Goal: Book appointment/travel/reservation

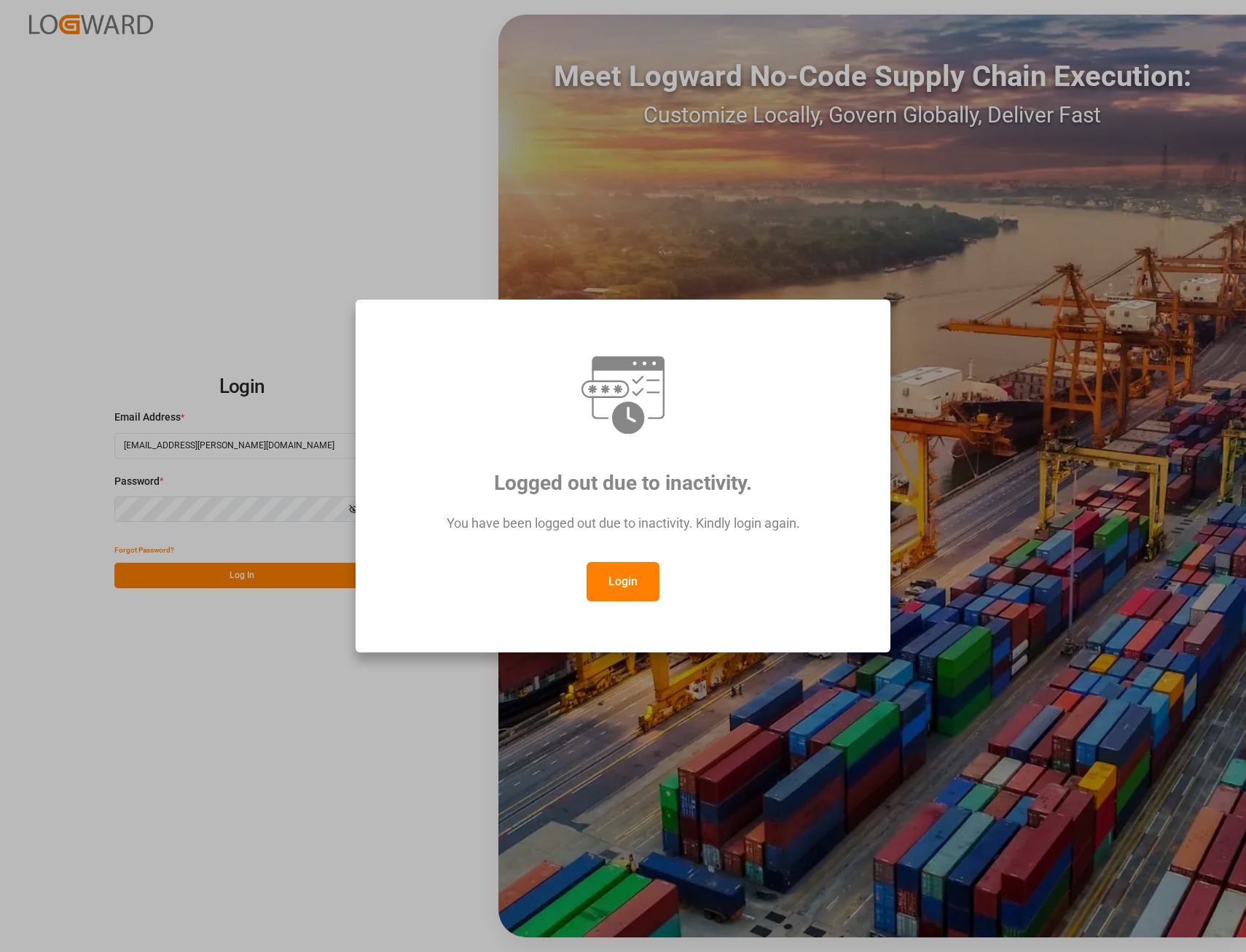
click at [625, 591] on button "Login" at bounding box center [623, 581] width 73 height 39
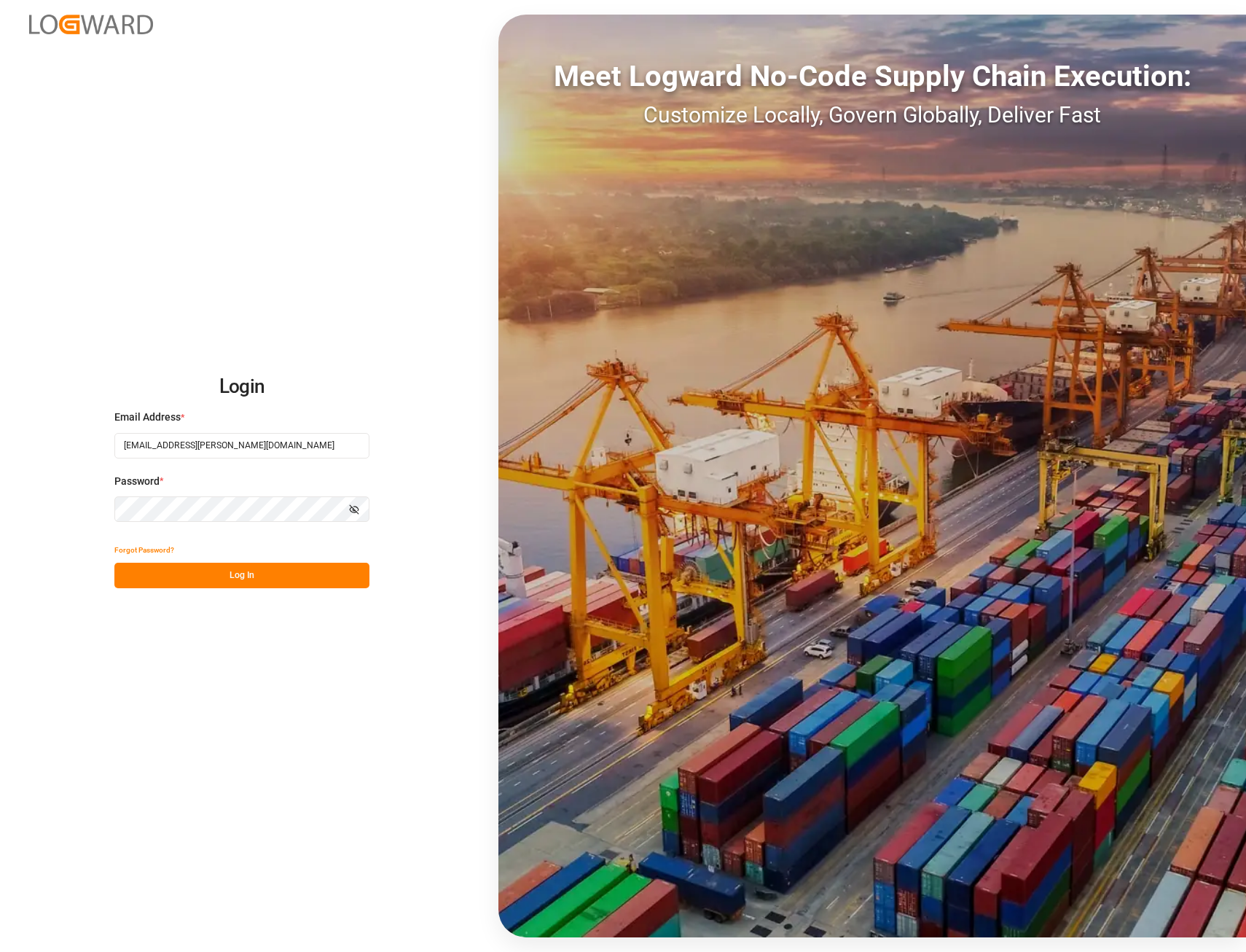
click at [234, 580] on button "Log In" at bounding box center [241, 575] width 255 height 26
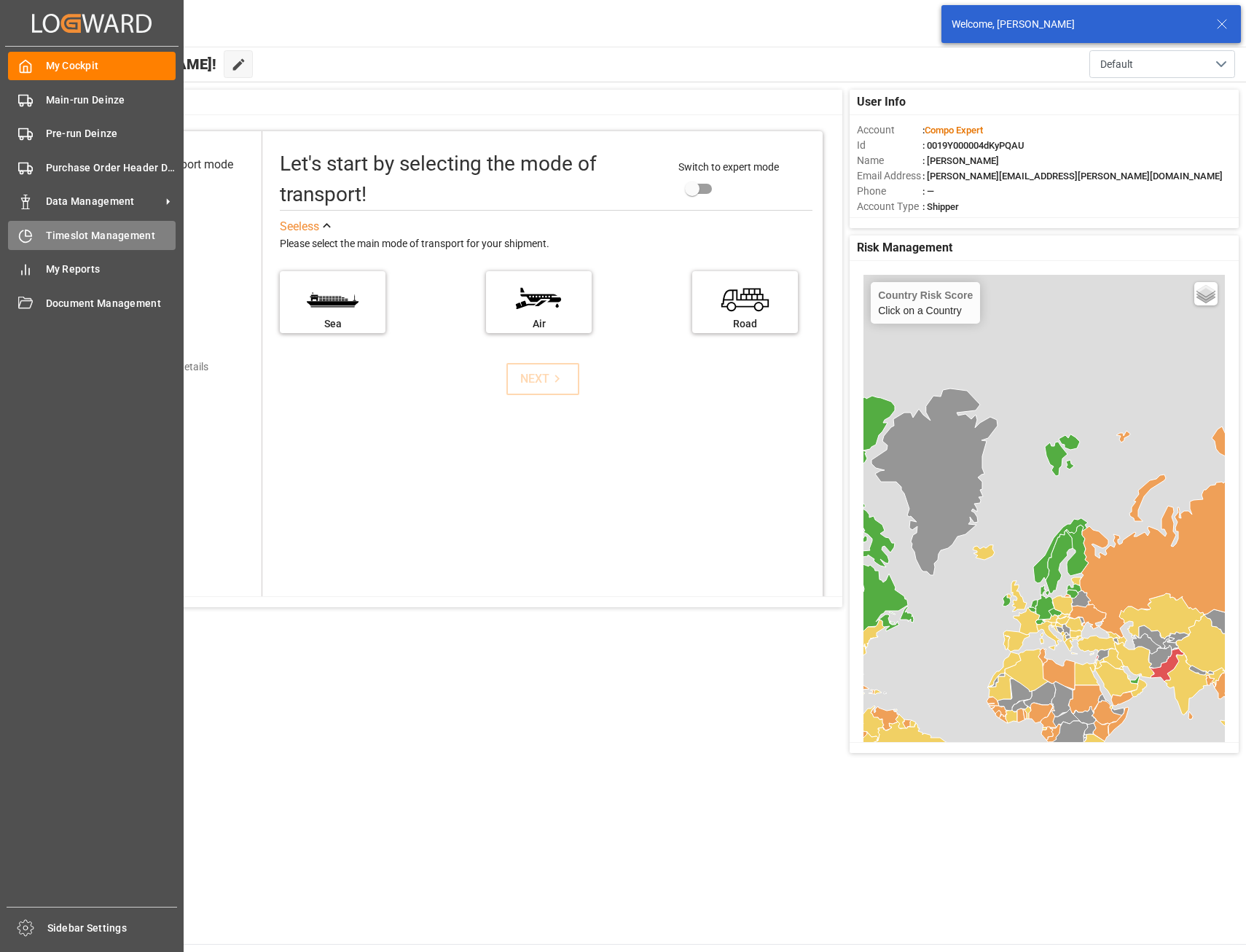
click at [72, 240] on span "Timeslot Management" at bounding box center [111, 236] width 130 height 15
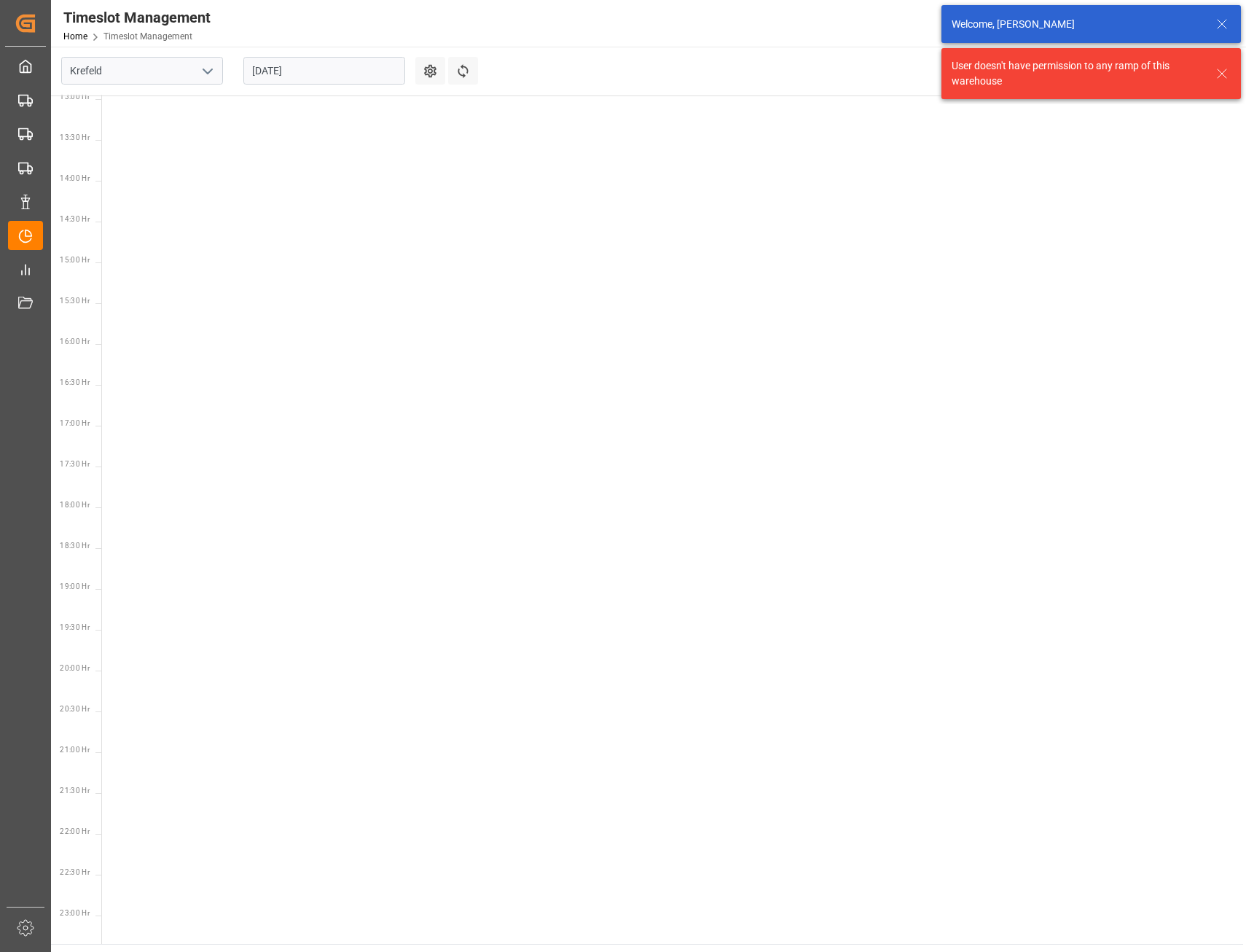
scroll to position [1111, 0]
click at [204, 64] on icon "open menu" at bounding box center [207, 72] width 18 height 18
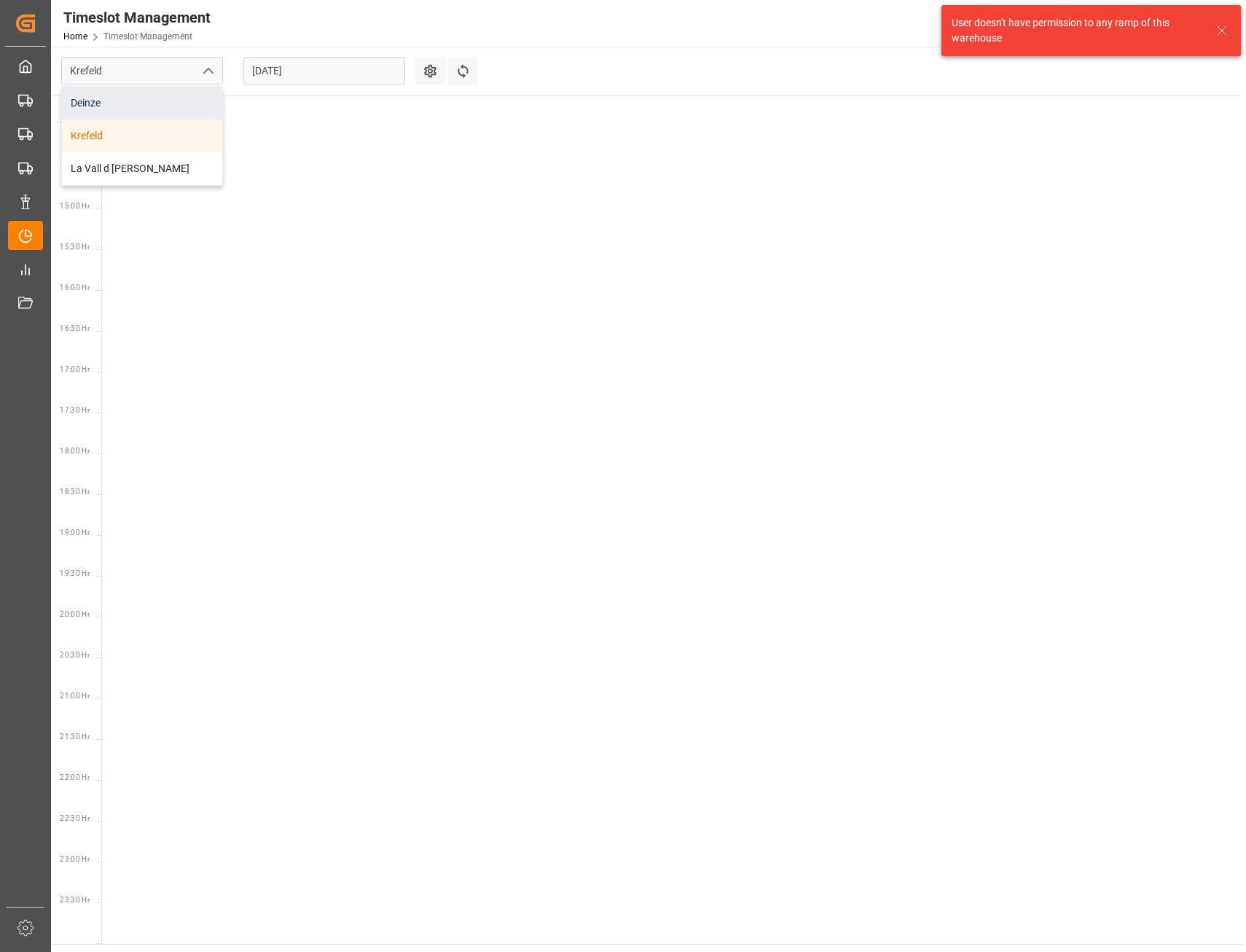
click at [72, 107] on div "Deinze" at bounding box center [142, 103] width 160 height 32
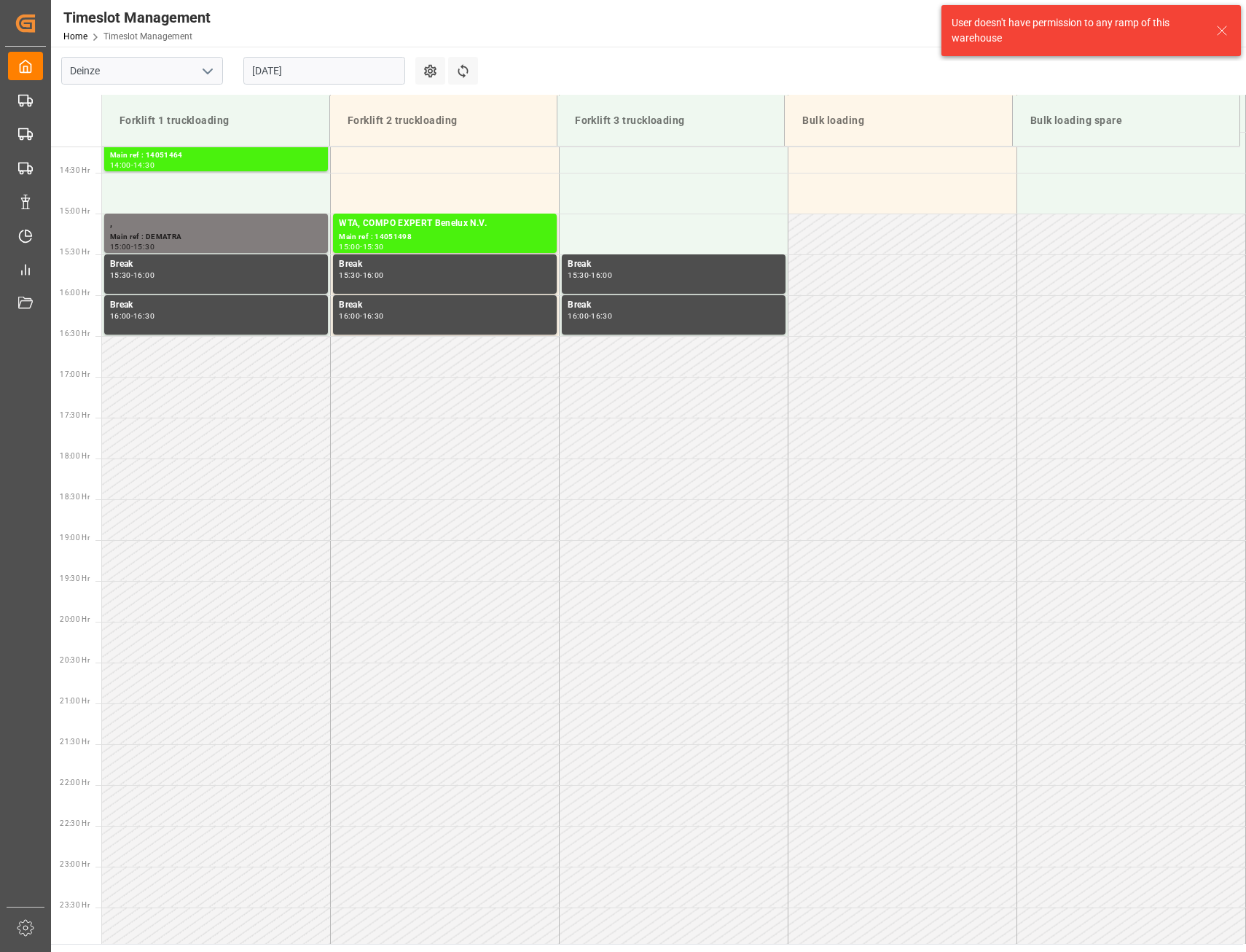
scroll to position [1163, 0]
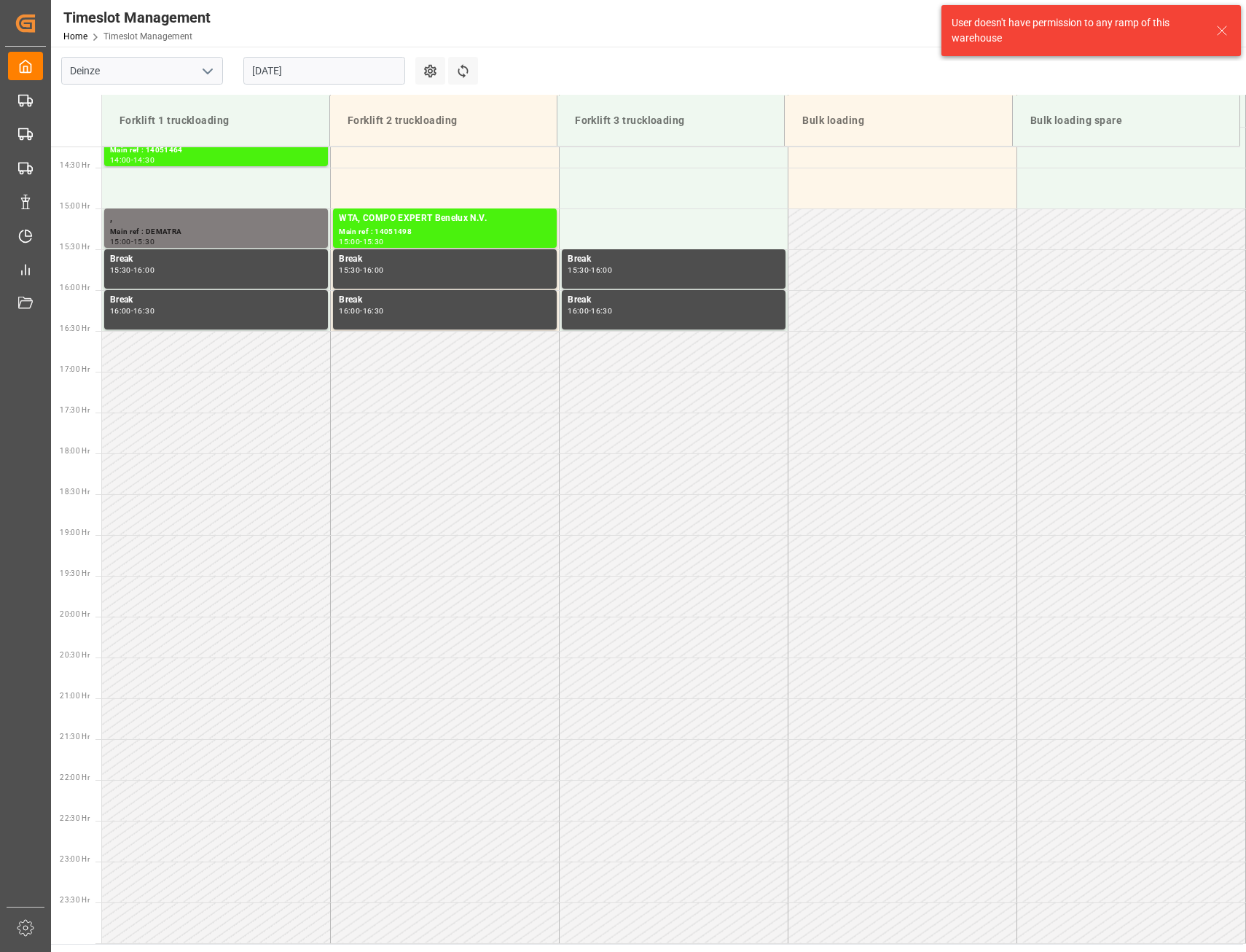
click at [343, 74] on input "[DATE]" at bounding box center [325, 71] width 162 height 27
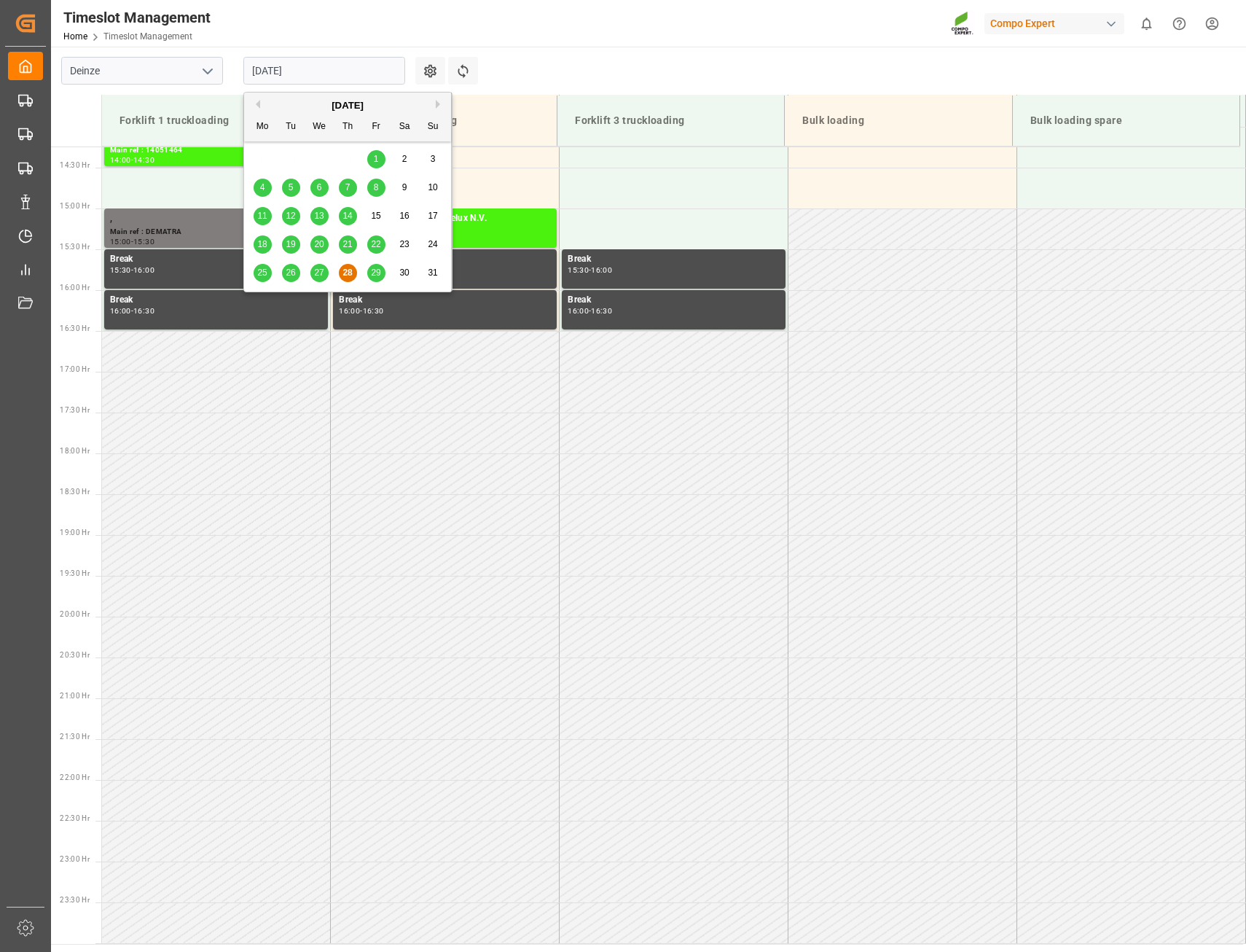
click at [372, 274] on span "29" at bounding box center [375, 273] width 9 height 10
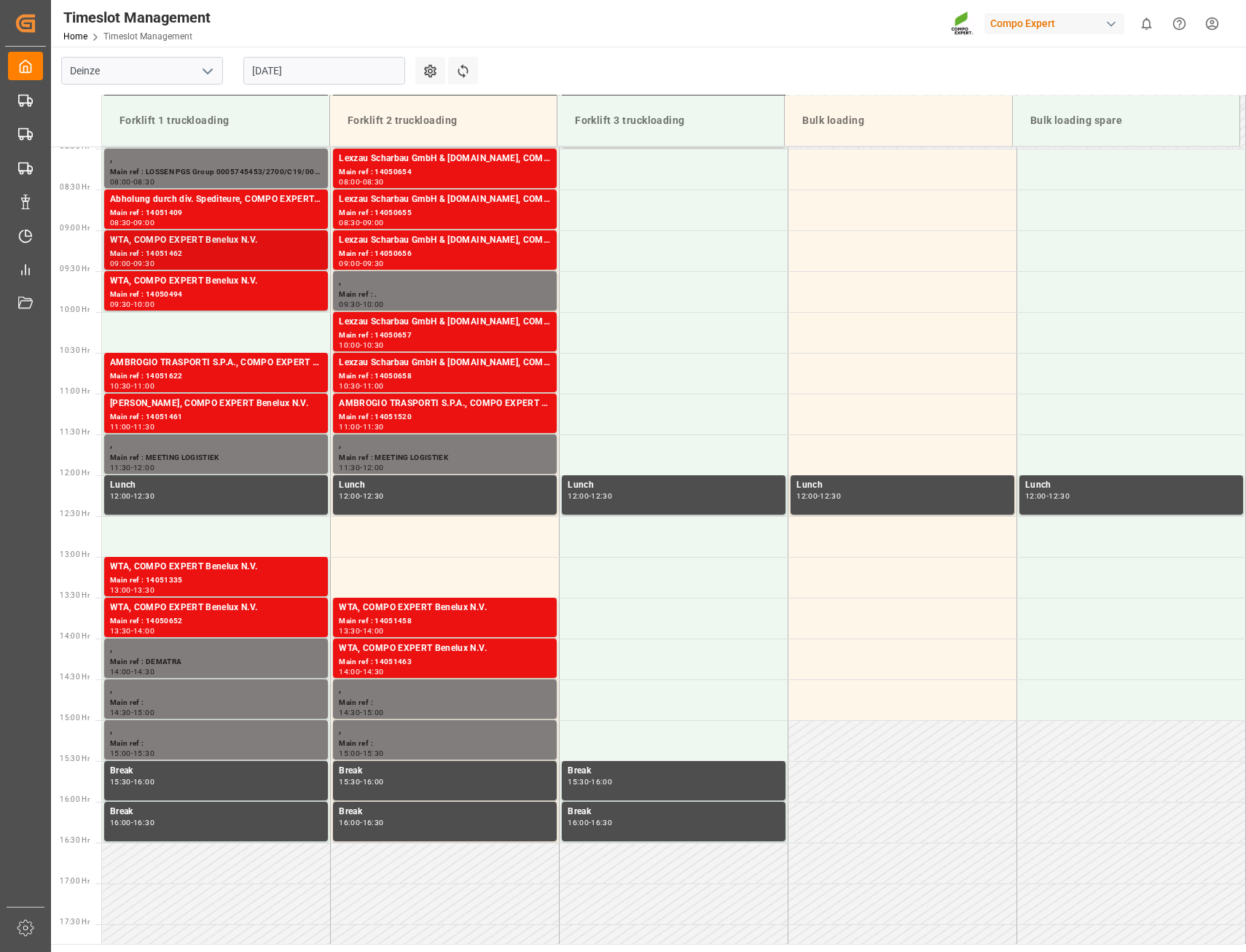
scroll to position [578, 0]
